Goal: Information Seeking & Learning: Learn about a topic

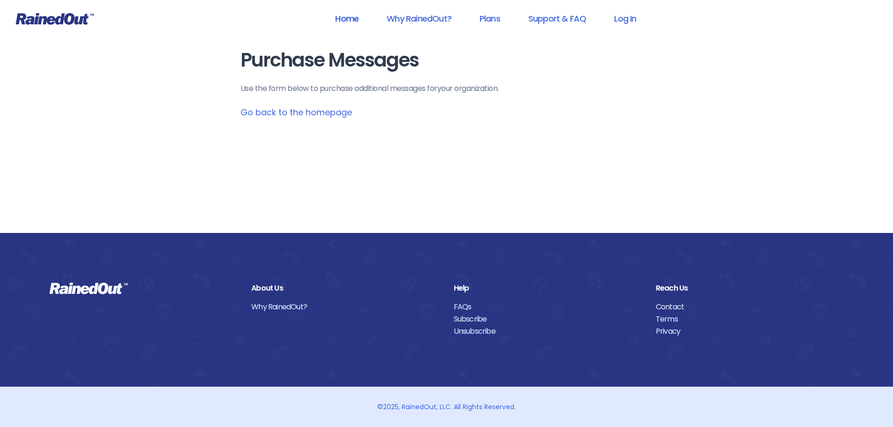
click at [339, 17] on link "Home" at bounding box center [347, 18] width 48 height 21
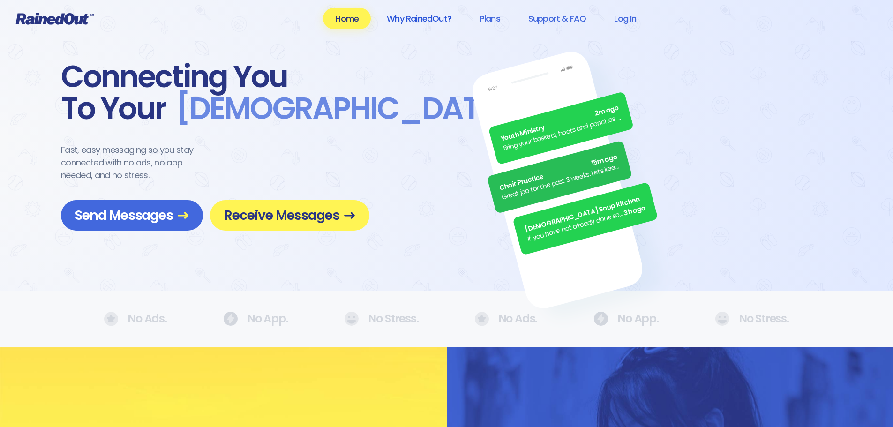
click at [425, 18] on link "Why RainedOut?" at bounding box center [418, 18] width 89 height 21
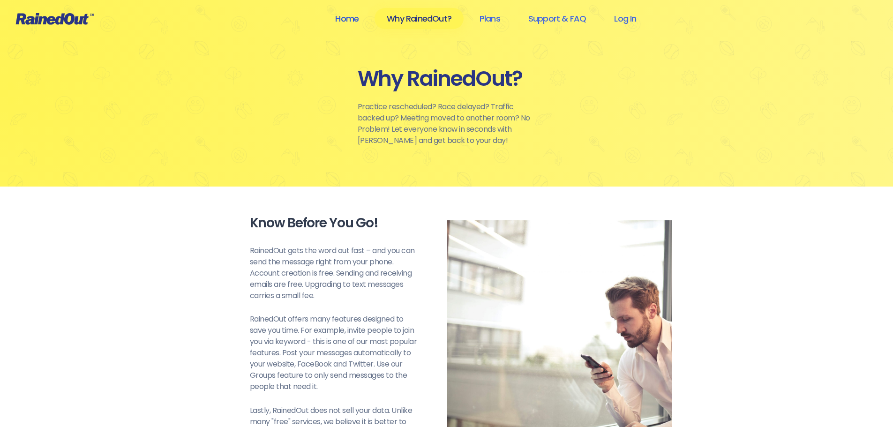
click at [345, 20] on link "Home" at bounding box center [347, 18] width 48 height 21
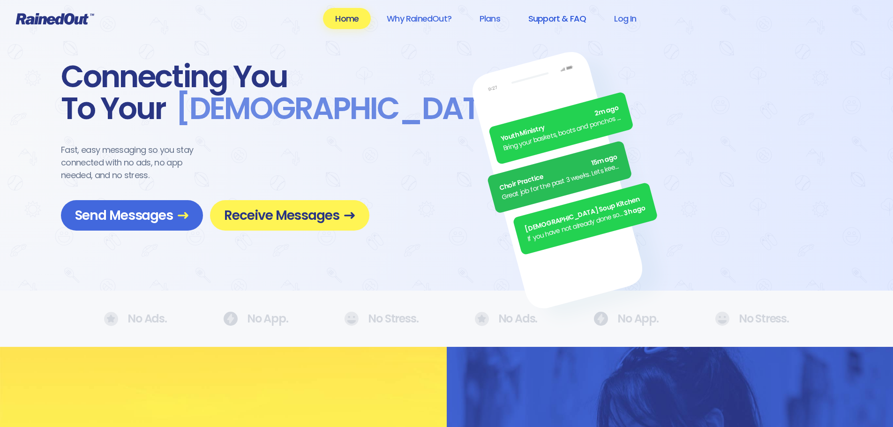
click at [551, 20] on link "Support & FAQ" at bounding box center [557, 18] width 82 height 21
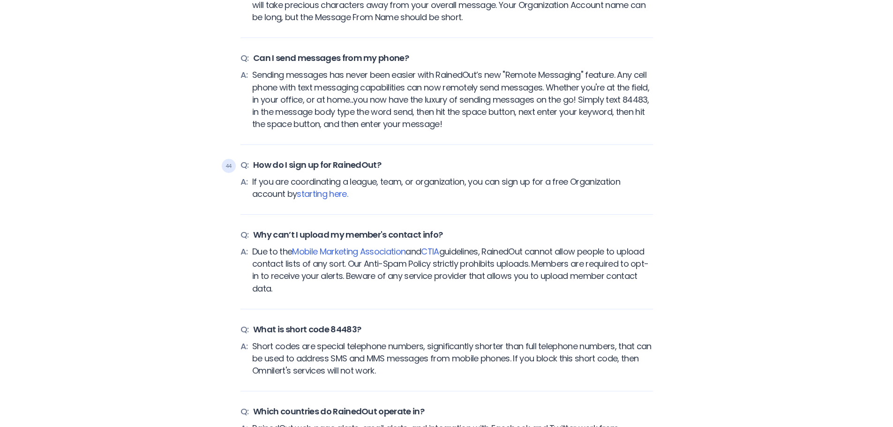
scroll to position [3842, 0]
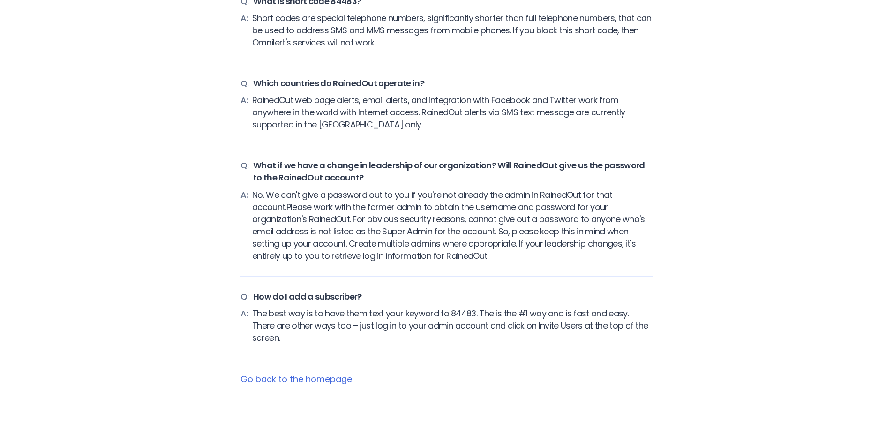
click at [305, 373] on link "Go back to the homepage" at bounding box center [296, 379] width 112 height 12
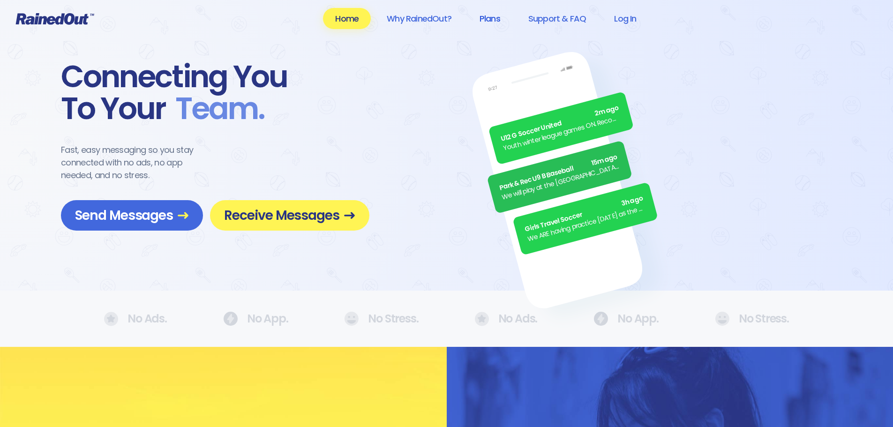
click at [491, 16] on link "Plans" at bounding box center [489, 18] width 45 height 21
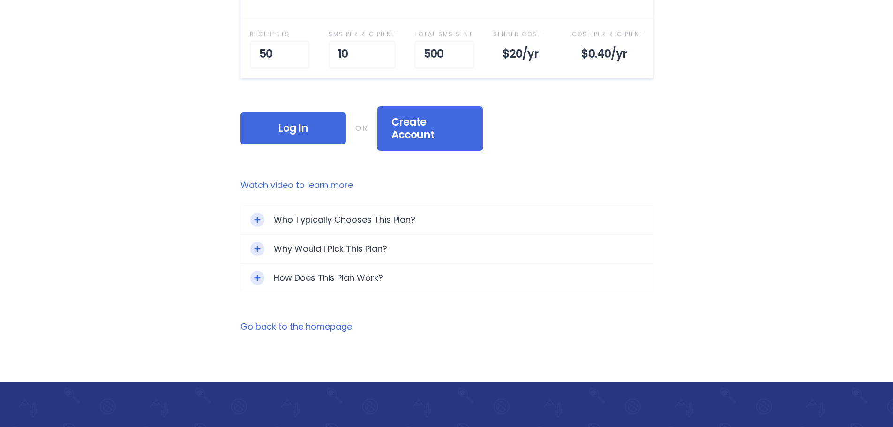
scroll to position [469, 0]
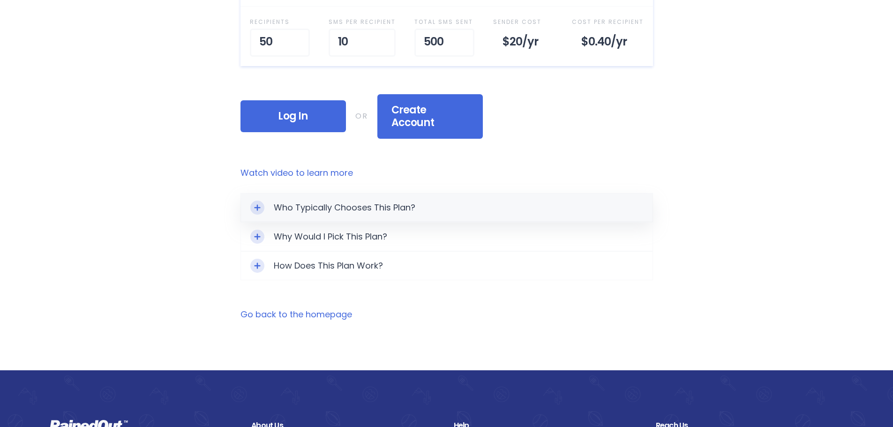
click at [282, 194] on div "Who Typically Chooses This Plan?" at bounding box center [446, 208] width 411 height 28
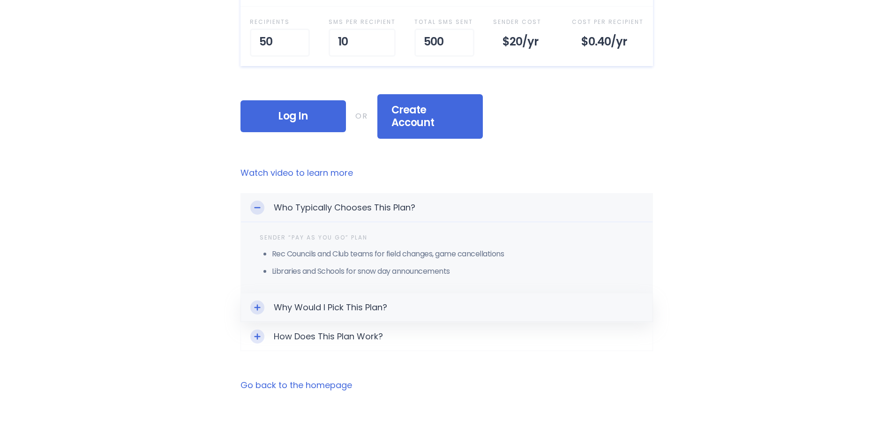
click at [305, 293] on div "Why Would I Pick This Plan?" at bounding box center [446, 307] width 411 height 28
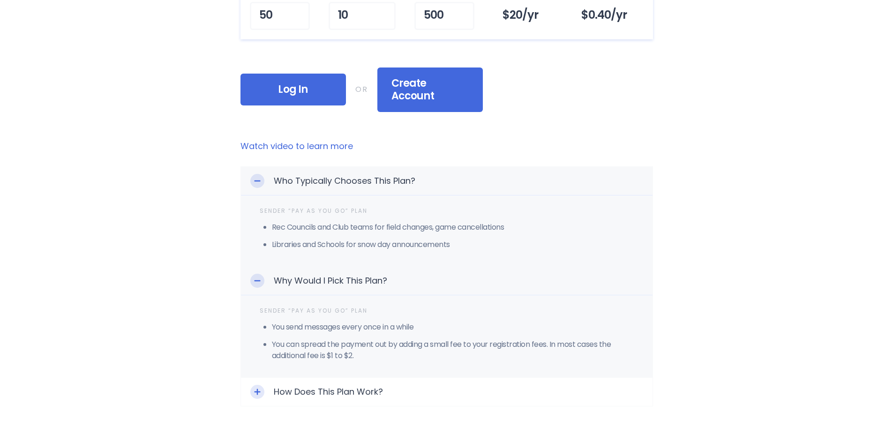
scroll to position [562, 0]
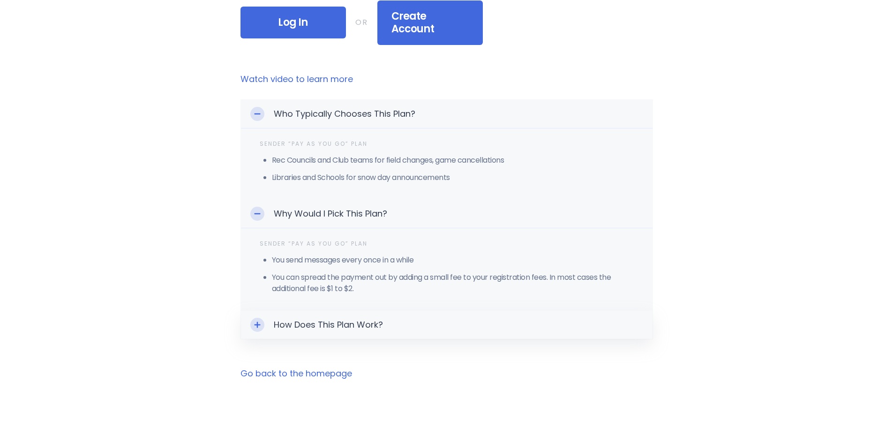
click at [303, 311] on div "How Does This Plan Work?" at bounding box center [446, 325] width 411 height 28
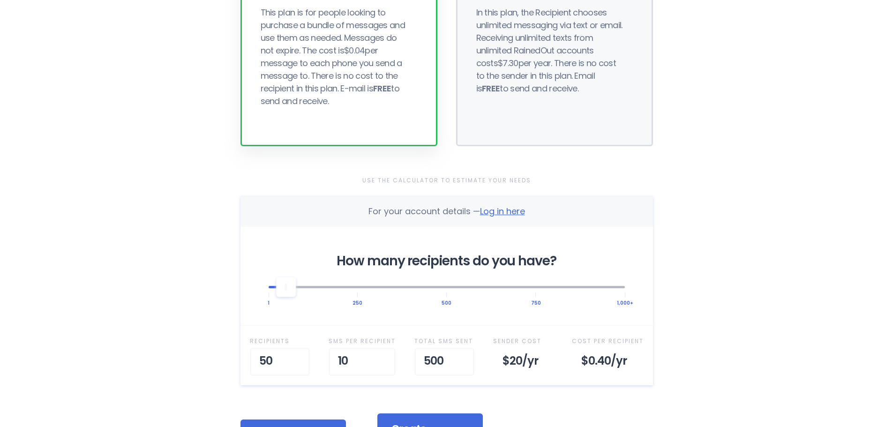
scroll to position [141, 0]
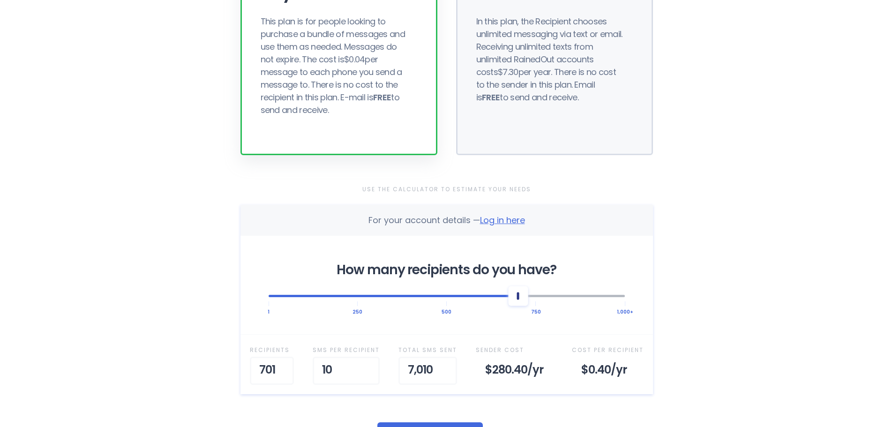
click at [522, 298] on div at bounding box center [446, 295] width 356 height 21
click at [552, 299] on div at bounding box center [446, 295] width 356 height 21
click at [608, 296] on div at bounding box center [446, 296] width 356 height 2
click at [347, 295] on div at bounding box center [446, 296] width 356 height 2
click at [300, 299] on div at bounding box center [446, 295] width 356 height 21
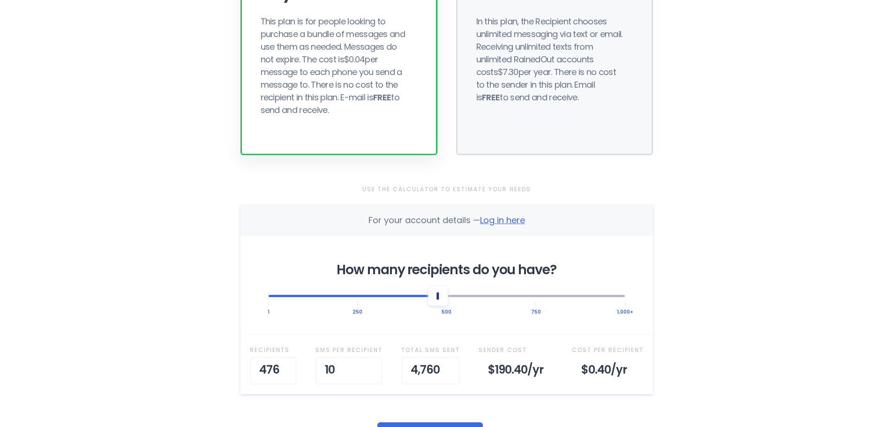
click at [438, 298] on div at bounding box center [446, 295] width 356 height 21
click at [374, 295] on div at bounding box center [446, 296] width 356 height 2
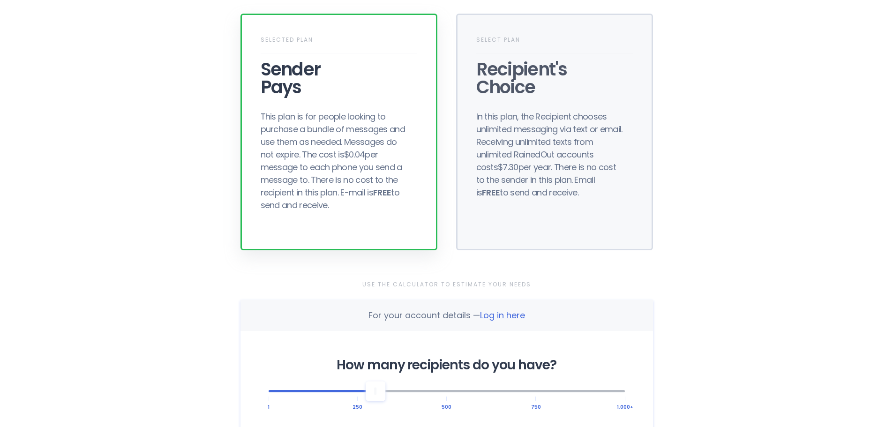
scroll to position [0, 0]
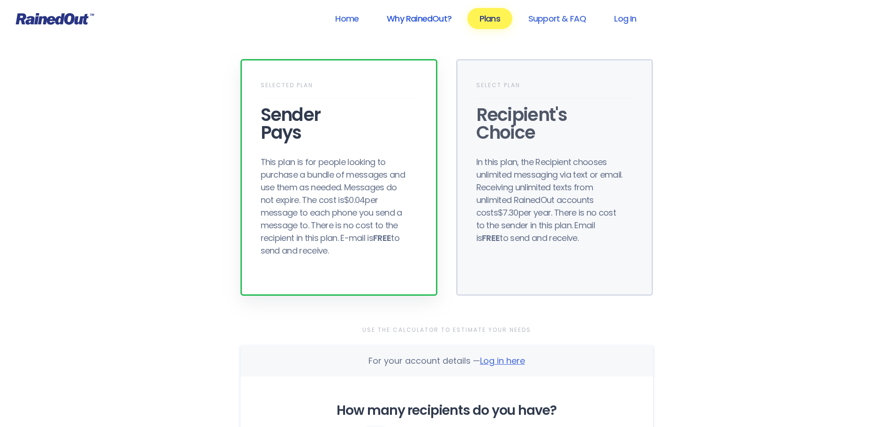
click at [413, 20] on link "Why RainedOut?" at bounding box center [418, 18] width 89 height 21
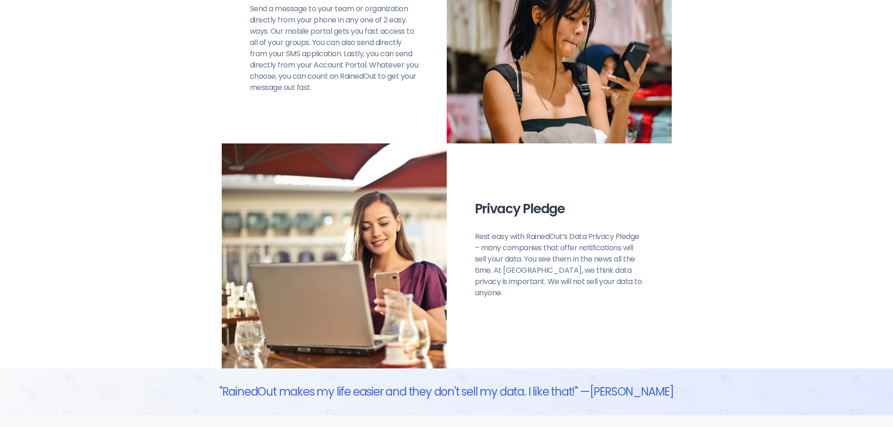
scroll to position [1171, 0]
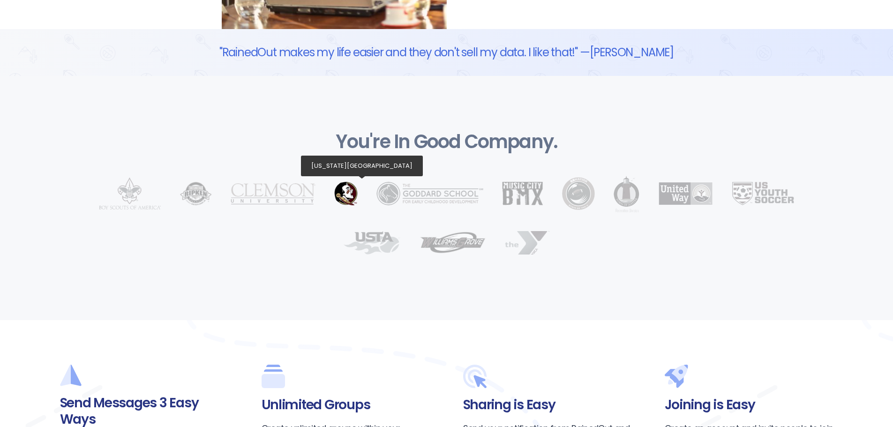
click at [345, 195] on img at bounding box center [345, 193] width 23 height 23
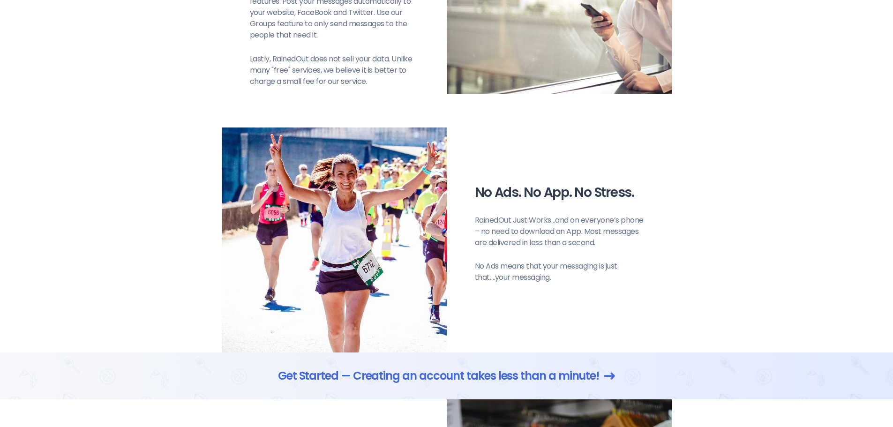
scroll to position [219, 0]
